Goal: Transaction & Acquisition: Obtain resource

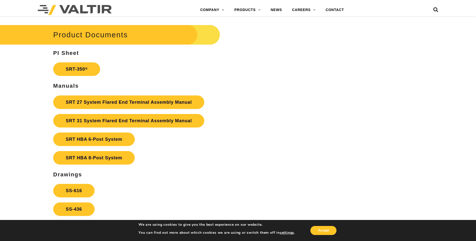
scroll to position [928, 0]
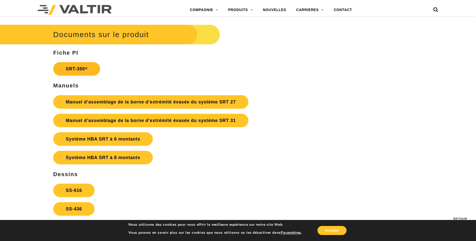
click at [87, 66] on link "SRT-350 ®" at bounding box center [76, 69] width 47 height 14
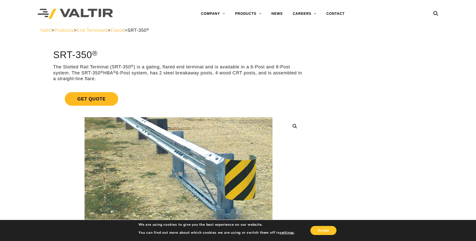
click at [72, 98] on span "Get Quote" at bounding box center [91, 99] width 53 height 14
